Goal: Register for event/course

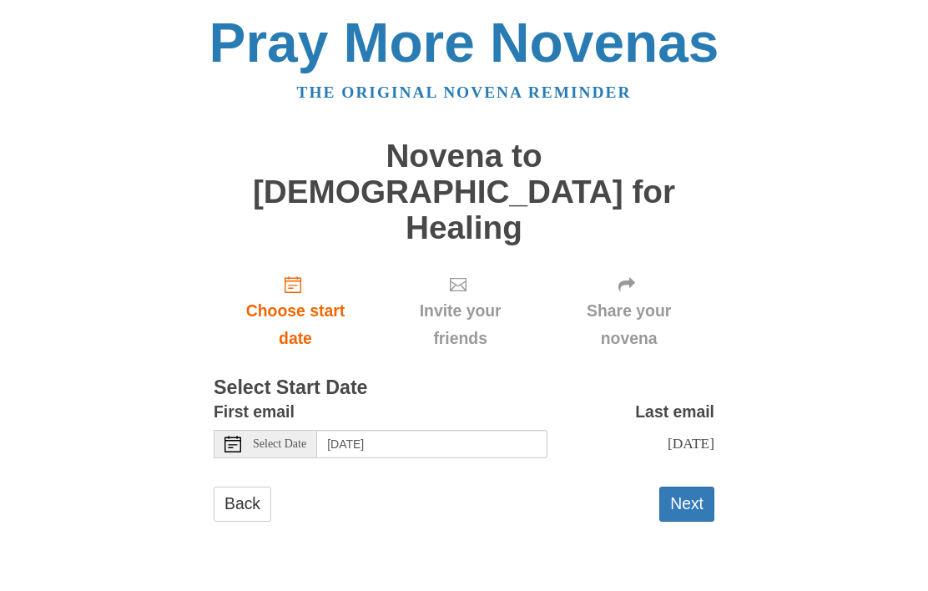
click at [303, 297] on span "Choose start date" at bounding box center [295, 324] width 130 height 55
click at [702, 486] on button "Next" at bounding box center [686, 503] width 55 height 34
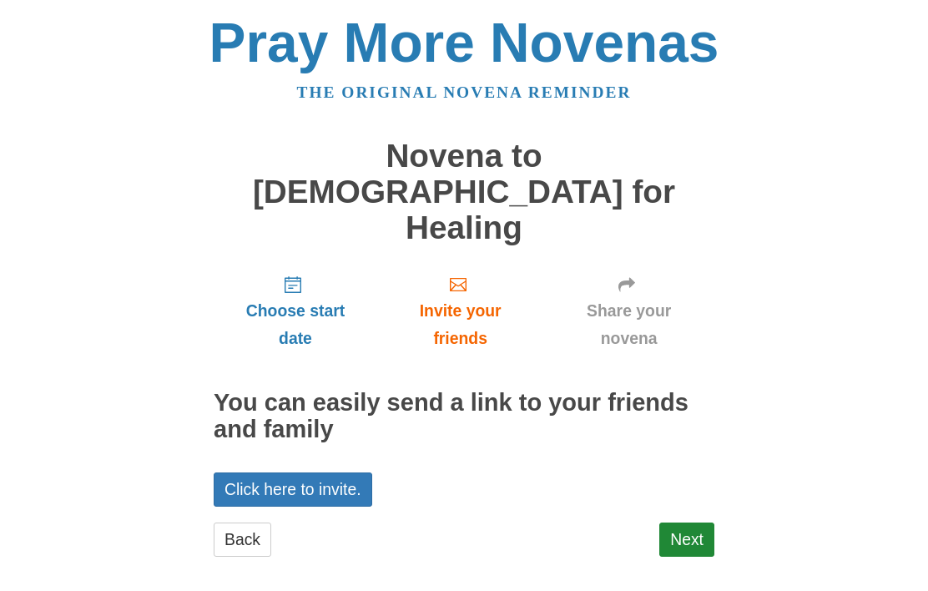
click at [693, 522] on link "Next" at bounding box center [686, 539] width 55 height 34
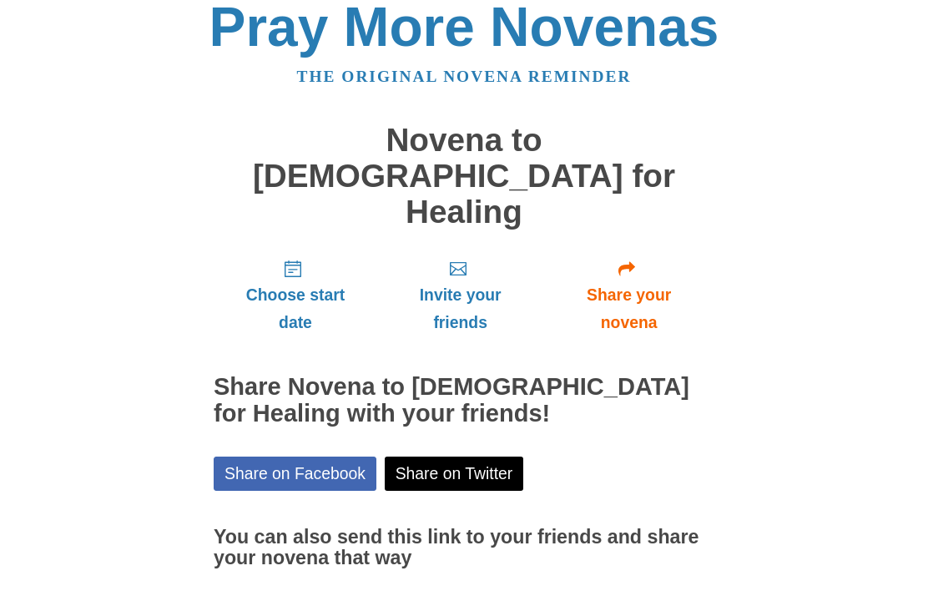
scroll to position [72, 0]
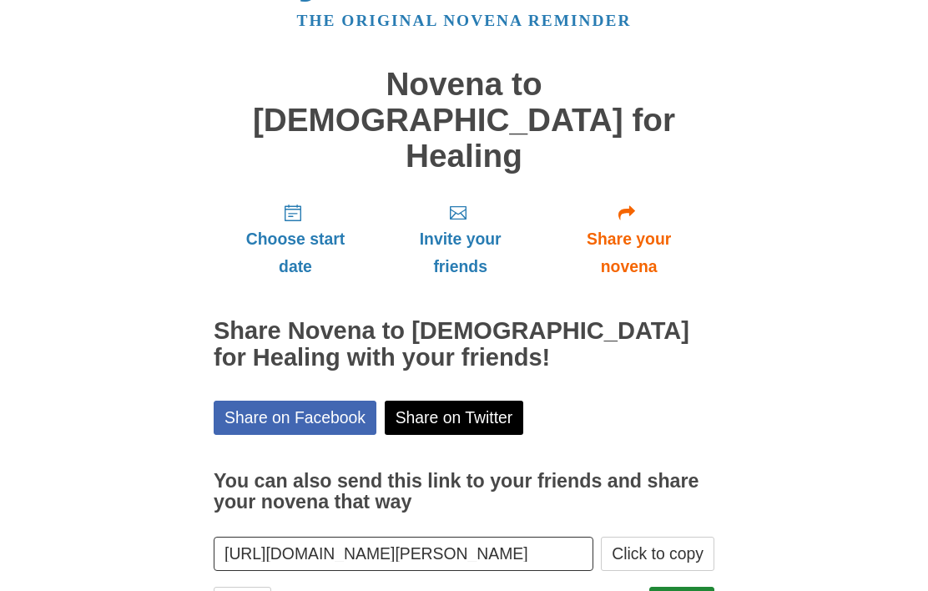
click at [636, 225] on span "Share your novena" at bounding box center [629, 252] width 138 height 55
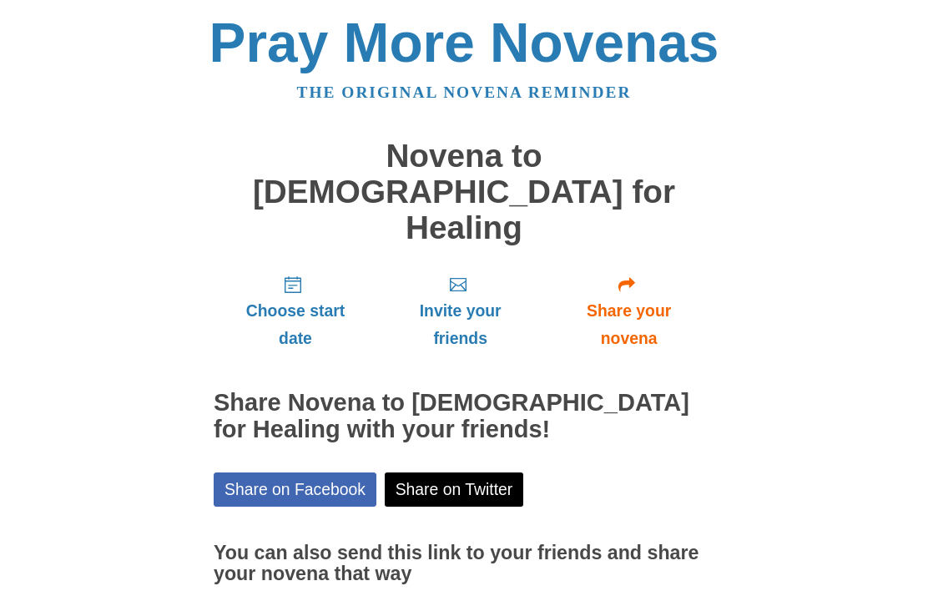
click at [295, 472] on link "Share on Facebook" at bounding box center [295, 489] width 163 height 34
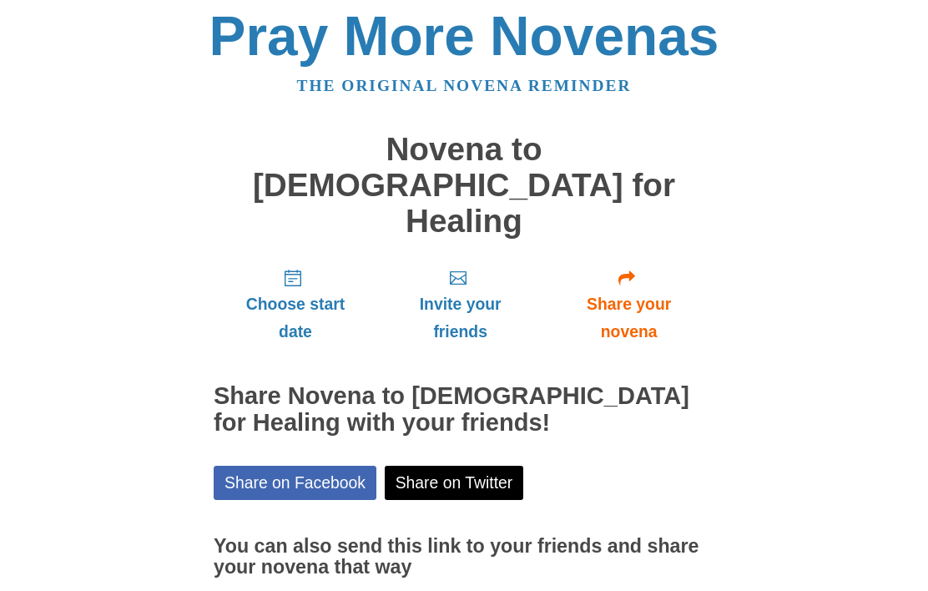
scroll to position [72, 0]
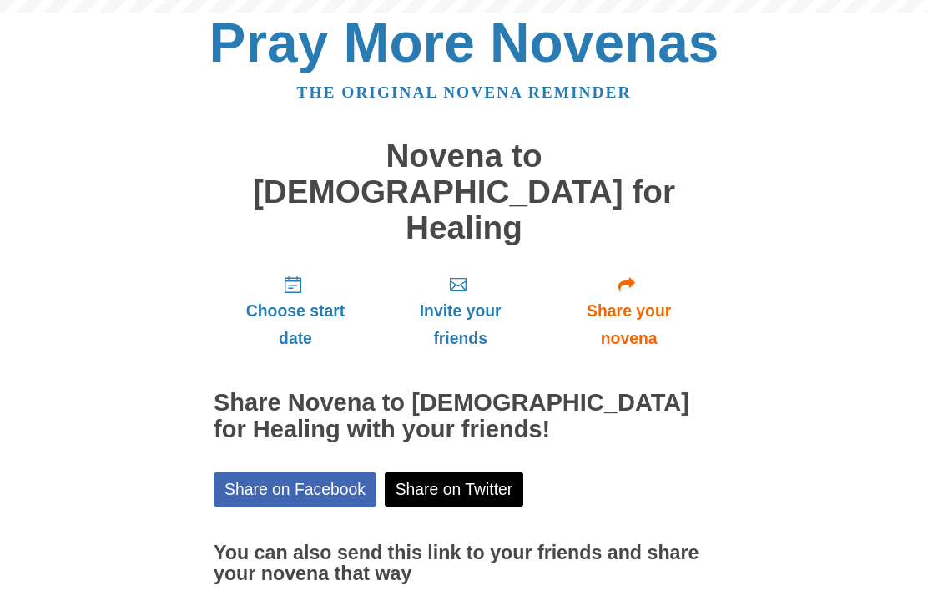
scroll to position [72, 0]
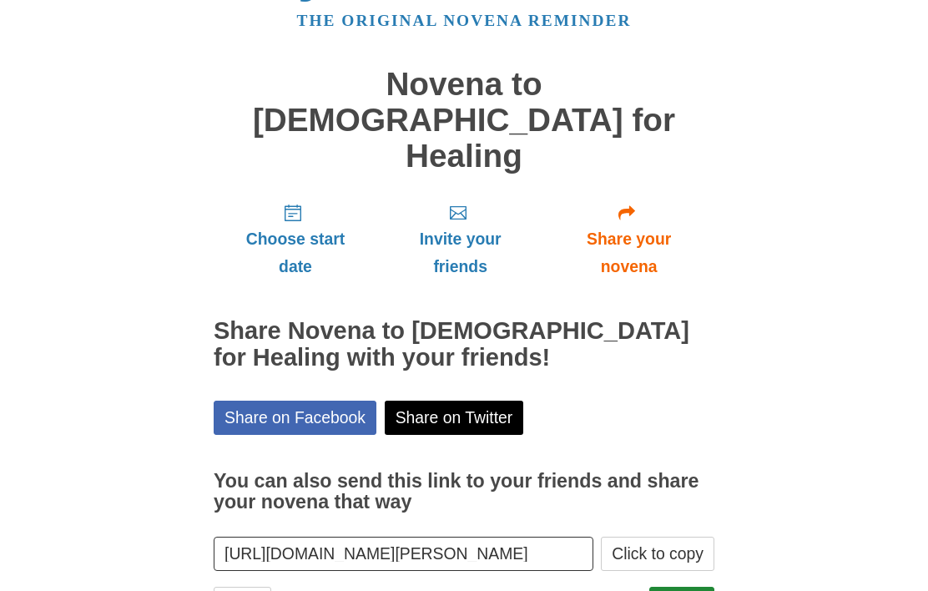
click at [905, 273] on body "Pray More Novenas The original novena reminder Novena to [DEMOGRAPHIC_DATA] for…" at bounding box center [464, 298] width 928 height 741
